Goal: Information Seeking & Learning: Understand process/instructions

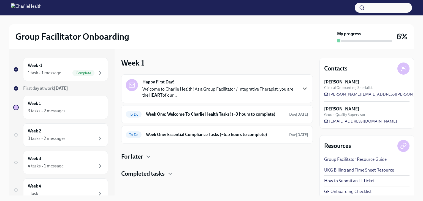
click at [306, 89] on icon "button" at bounding box center [304, 88] width 7 height 7
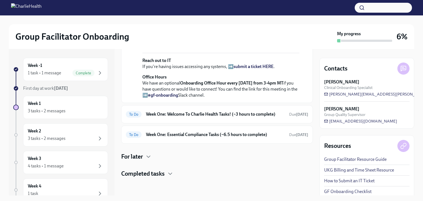
scroll to position [219, 0]
click at [220, 117] on h6 "Week One: Welcome To Charlie Health Tasks! (~3 hours to complete)" at bounding box center [215, 114] width 139 height 6
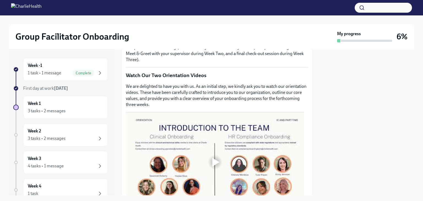
scroll to position [232, 0]
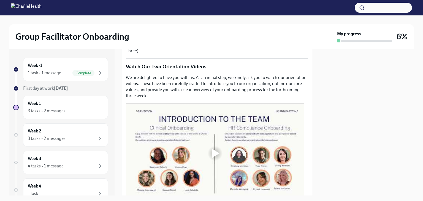
click at [217, 151] on div at bounding box center [215, 153] width 7 height 9
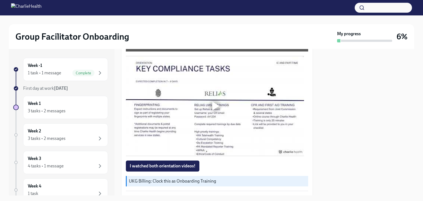
scroll to position [376, 0]
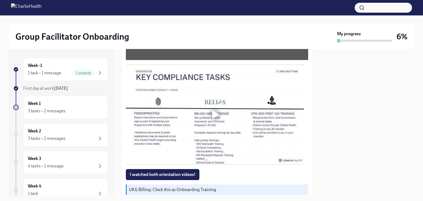
click at [215, 111] on div at bounding box center [215, 114] width 7 height 9
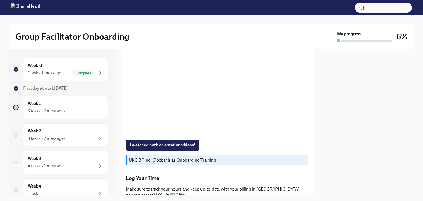
scroll to position [406, 0]
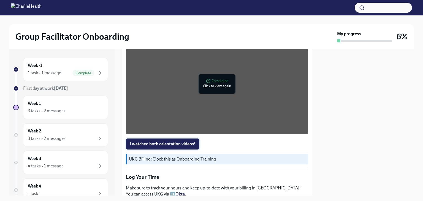
click at [191, 141] on span "I watched both orientation videos!" at bounding box center [163, 144] width 66 height 6
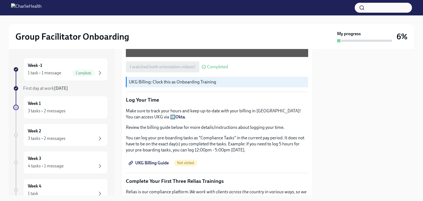
scroll to position [484, 0]
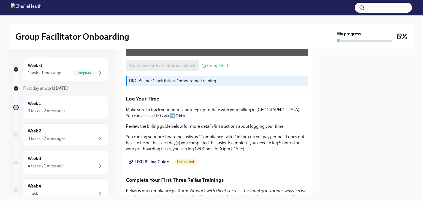
click at [156, 161] on span "UKG Billing Guide" at bounding box center [149, 162] width 39 height 6
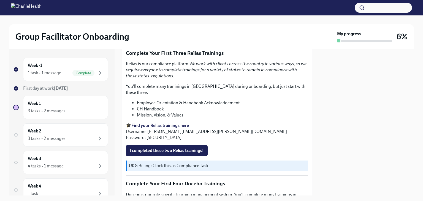
scroll to position [614, 0]
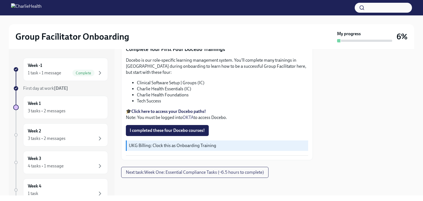
scroll to position [917, 0]
click at [170, 114] on strong "Click here to access your Docebo paths!" at bounding box center [168, 111] width 75 height 5
